Goal: Information Seeking & Learning: Learn about a topic

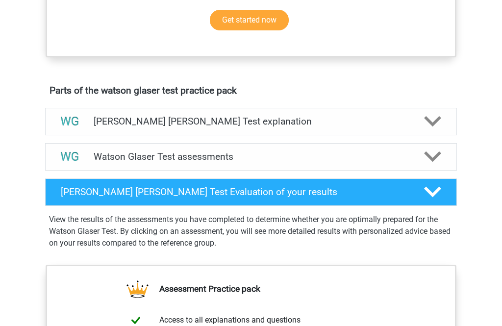
scroll to position [469, 0]
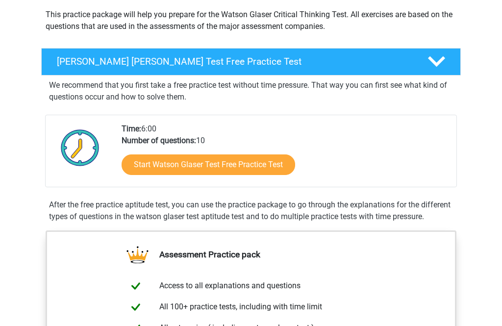
click at [257, 162] on link "Start Watson Glaser Test Free Practice Test" at bounding box center [207, 165] width 173 height 21
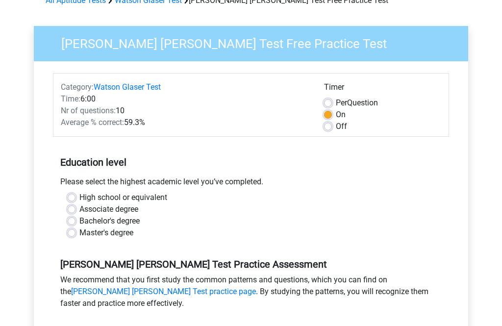
scroll to position [55, 0]
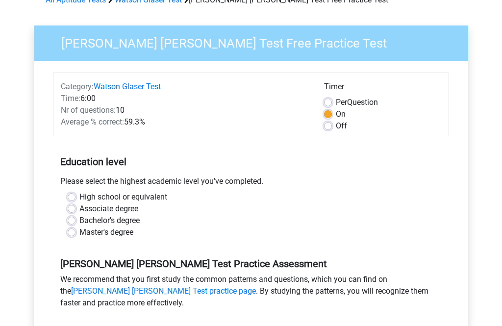
click at [79, 228] on label "Master's degree" at bounding box center [106, 232] width 54 height 12
click at [72, 228] on input "Master's degree" at bounding box center [72, 231] width 8 height 10
radio input "true"
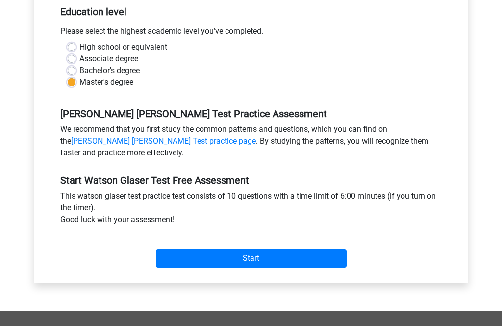
scroll to position [204, 0]
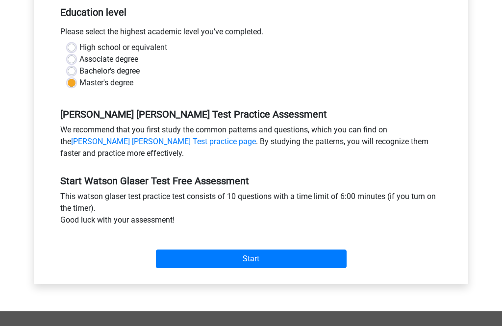
click at [120, 139] on link "Watson Glaser Test practice page" at bounding box center [163, 141] width 185 height 9
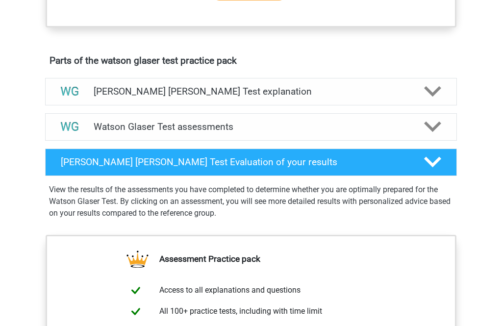
click at [431, 100] on icon at bounding box center [432, 91] width 17 height 17
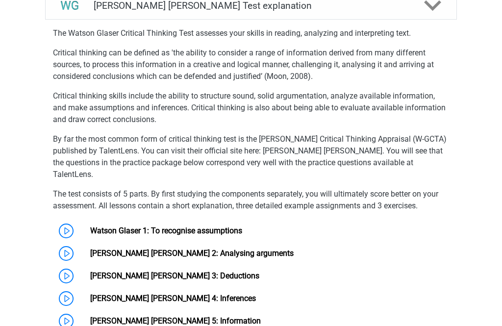
scroll to position [584, 0]
click at [90, 230] on link "Watson Glaser 1: To recognise assumptions" at bounding box center [166, 230] width 152 height 9
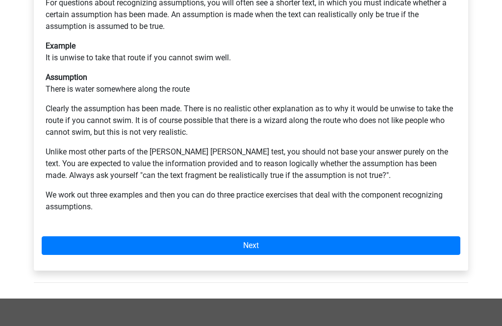
scroll to position [237, 0]
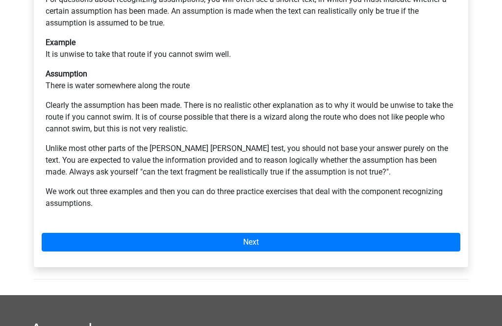
click at [259, 233] on link "Next" at bounding box center [251, 242] width 418 height 19
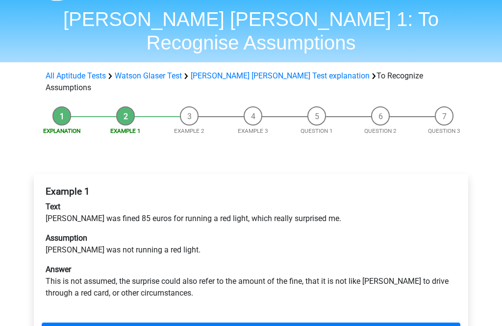
scroll to position [29, 0]
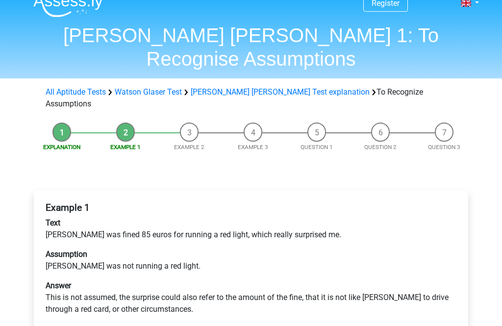
scroll to position [0, 0]
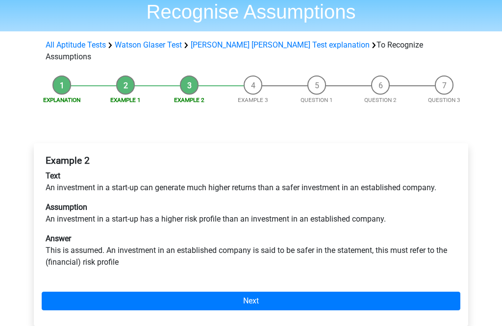
scroll to position [61, 0]
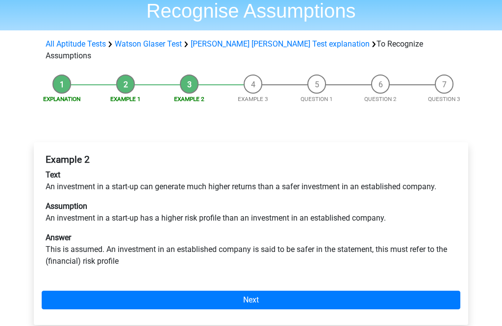
click at [188, 291] on link "Next" at bounding box center [251, 300] width 418 height 19
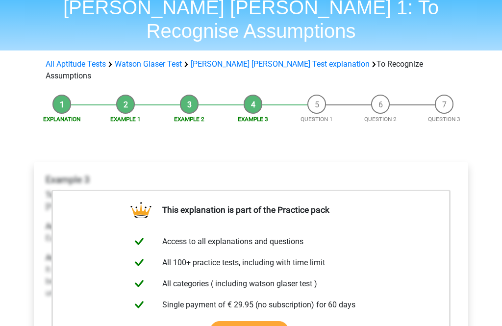
scroll to position [38, 0]
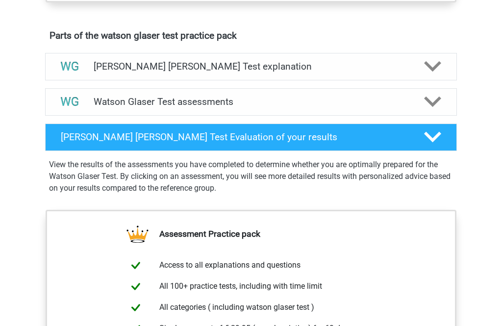
scroll to position [520, 0]
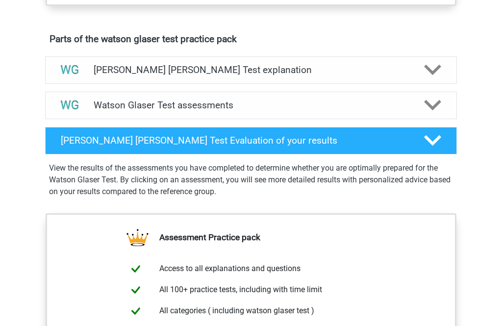
click at [431, 75] on polygon at bounding box center [432, 70] width 17 height 11
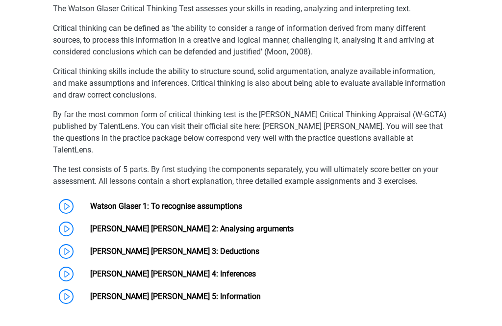
scroll to position [609, 0]
click at [96, 233] on link "[PERSON_NAME] [PERSON_NAME] 2: Analysing arguments" at bounding box center [191, 228] width 203 height 9
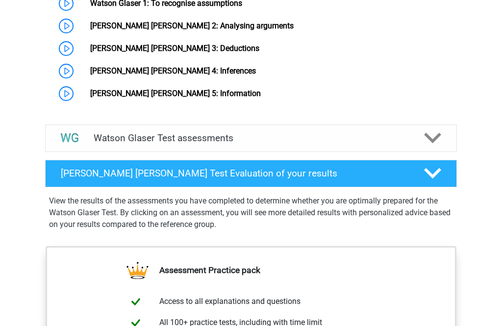
scroll to position [814, 0]
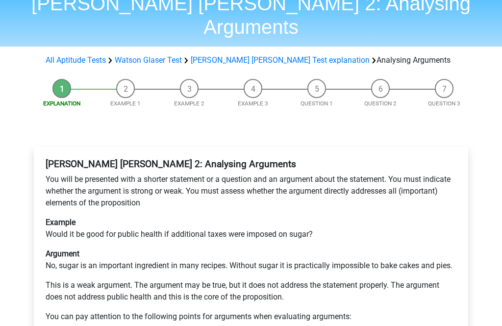
scroll to position [46, 0]
